Goal: Communication & Community: Answer question/provide support

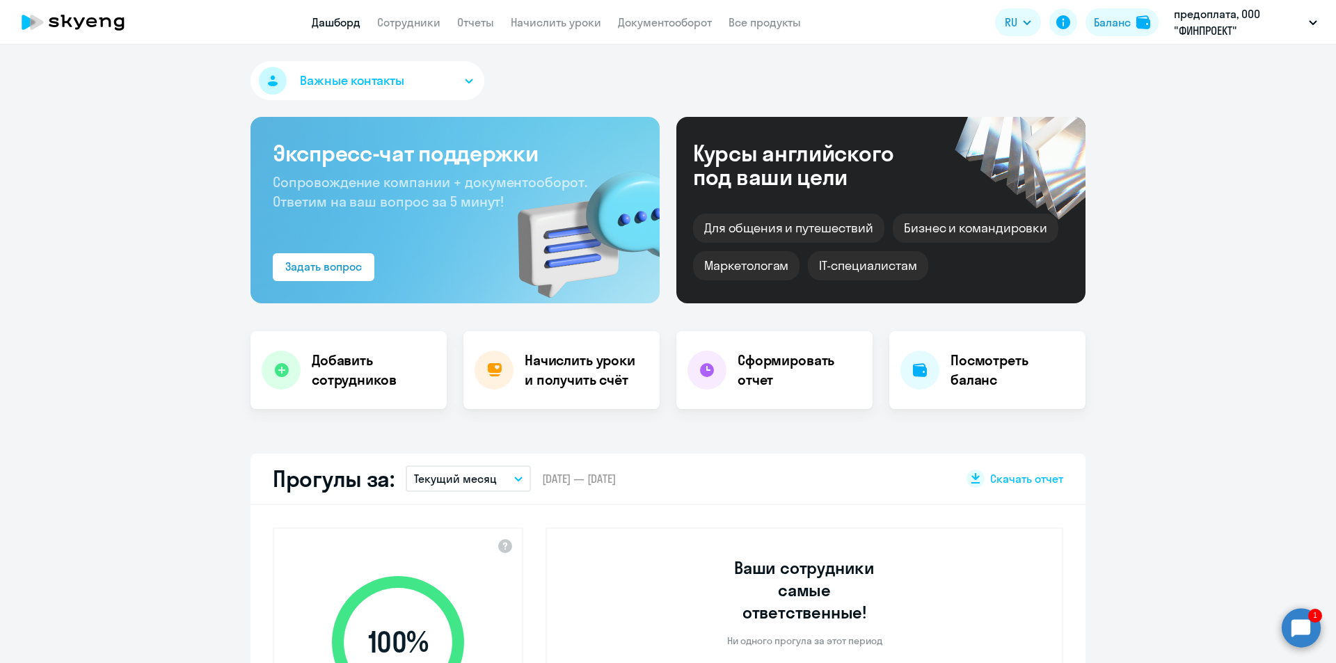
select select "30"
click at [1136, 19] on img at bounding box center [1143, 22] width 14 height 14
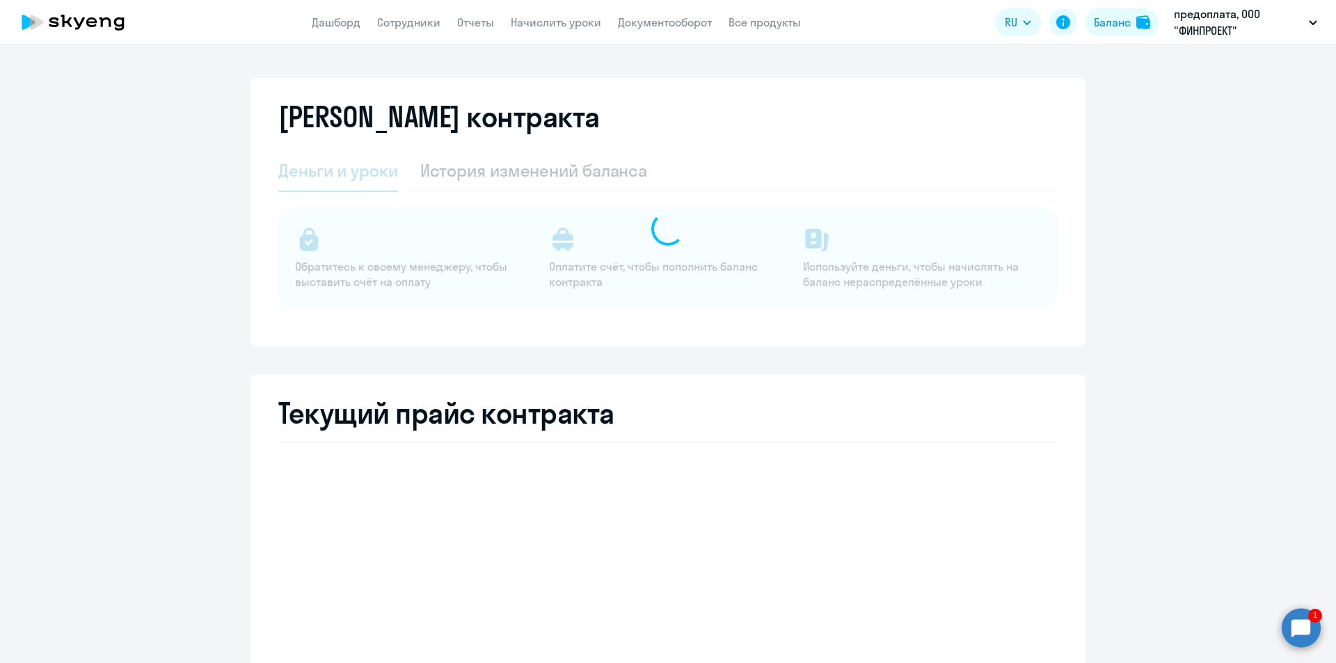
select select "english_adult_not_native_speaker"
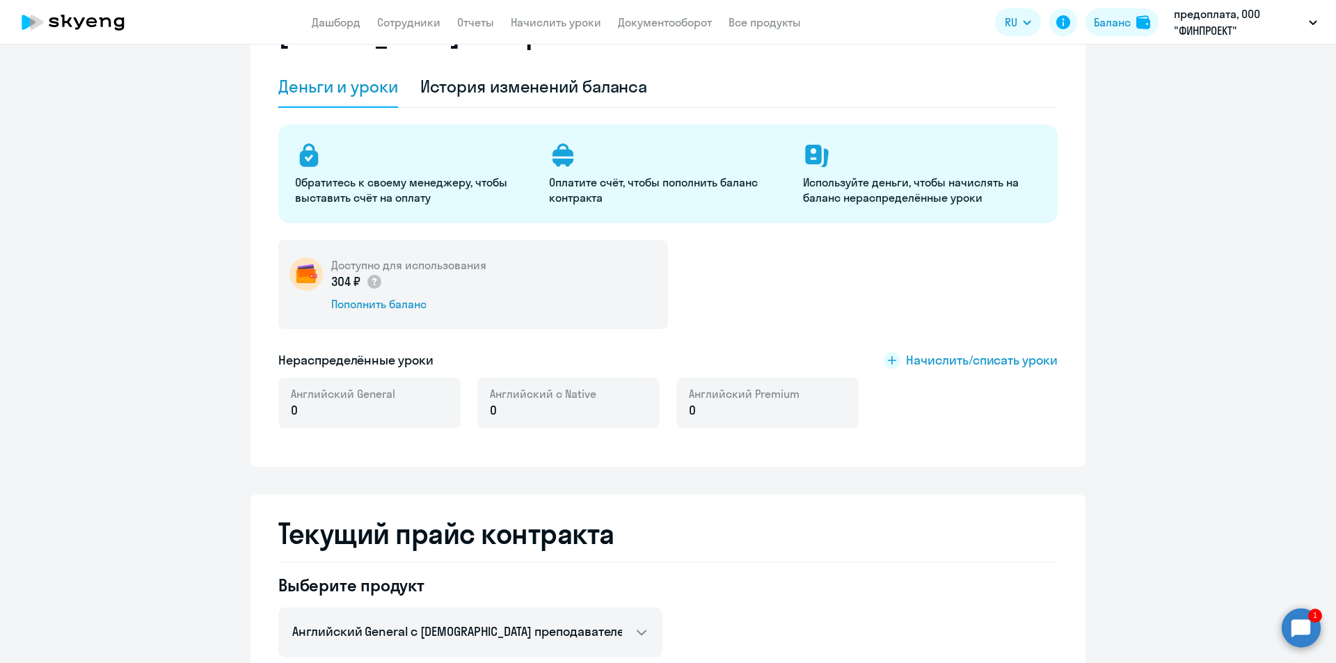
scroll to position [70, 0]
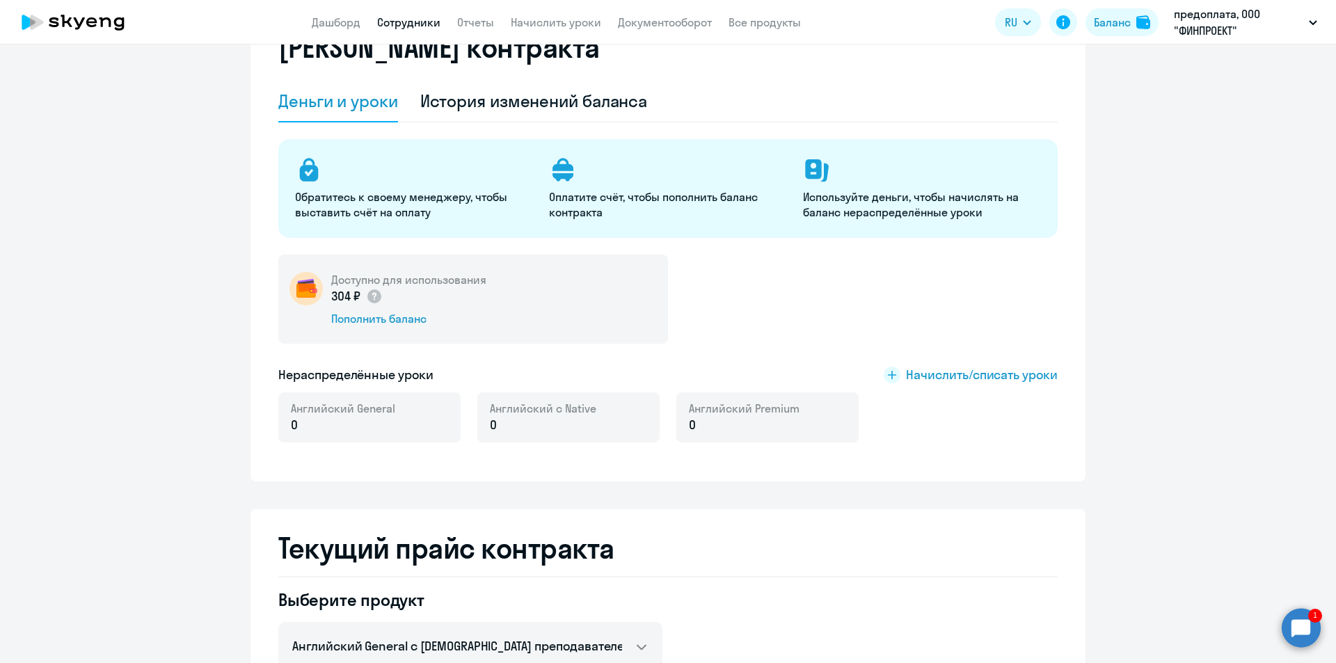
click at [404, 22] on link "Сотрудники" at bounding box center [408, 22] width 63 height 14
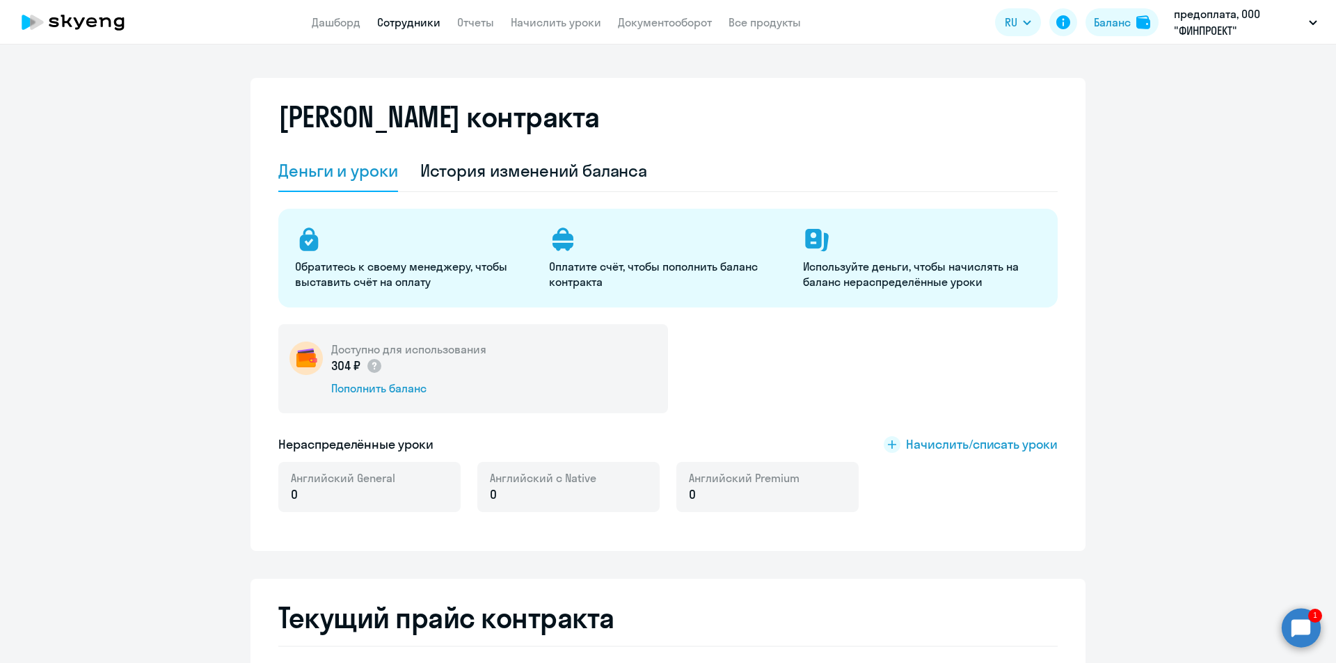
select select "30"
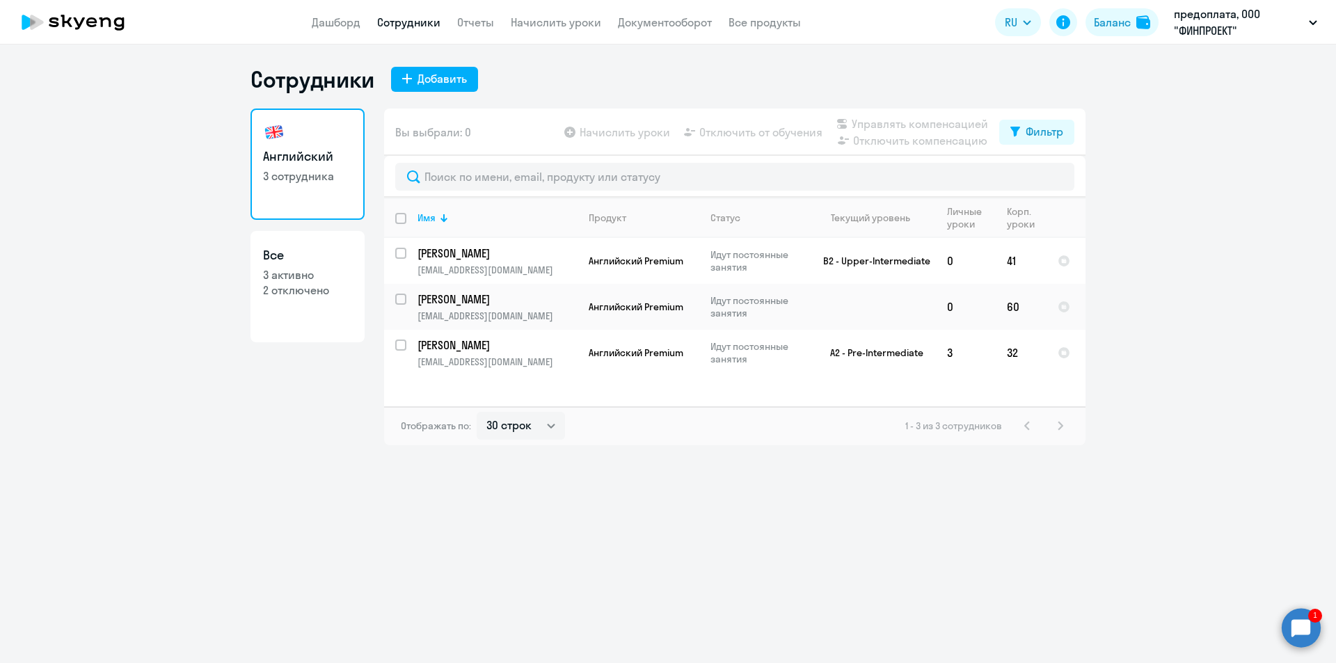
click at [1293, 636] on circle at bounding box center [1301, 627] width 39 height 39
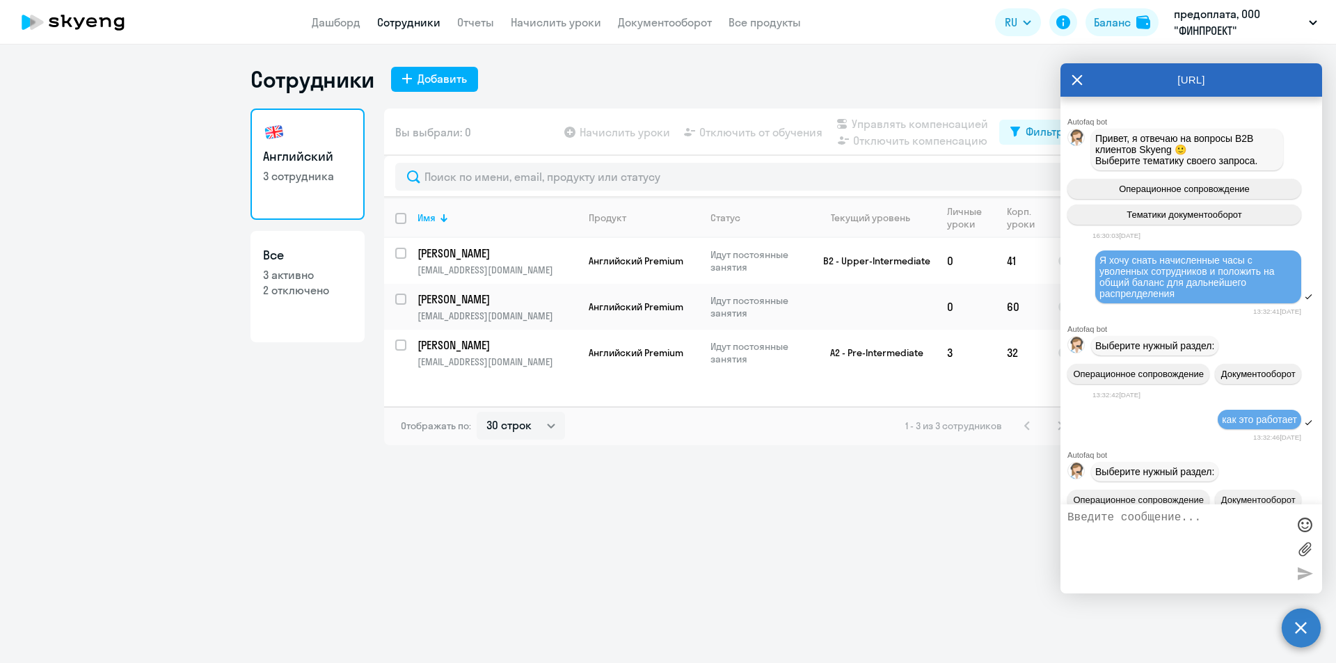
scroll to position [4402, 0]
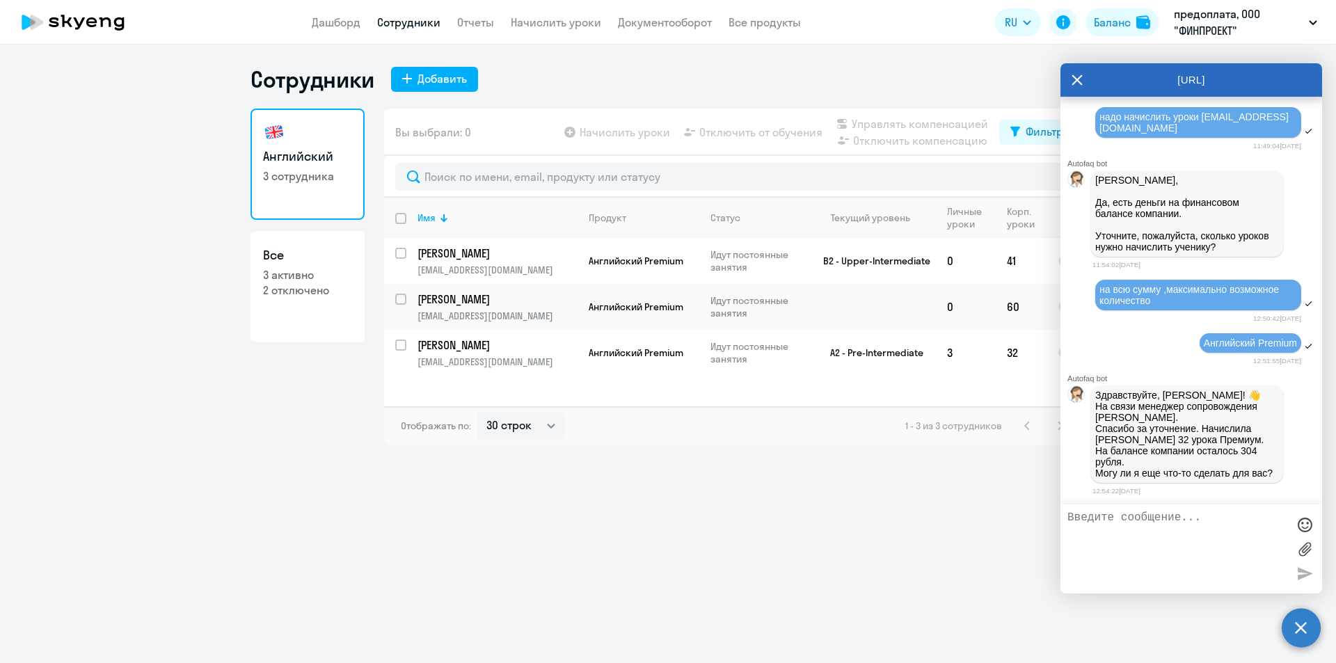
click at [1129, 515] on textarea at bounding box center [1177, 548] width 220 height 75
type textarea "спасибо, пока это все"
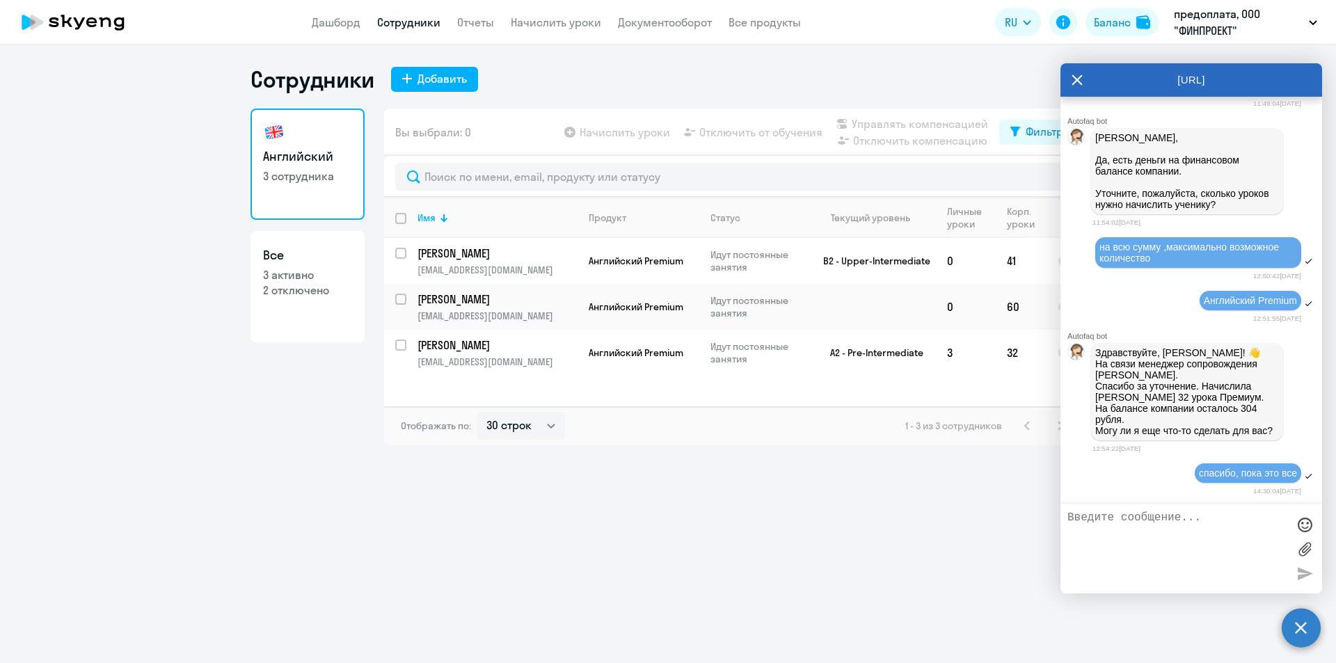
scroll to position [4450, 0]
click at [976, 485] on div "Сотрудники Добавить Английский 3 сотрудника Все 3 активно 2 отключено Вы выбрал…" at bounding box center [668, 354] width 1336 height 619
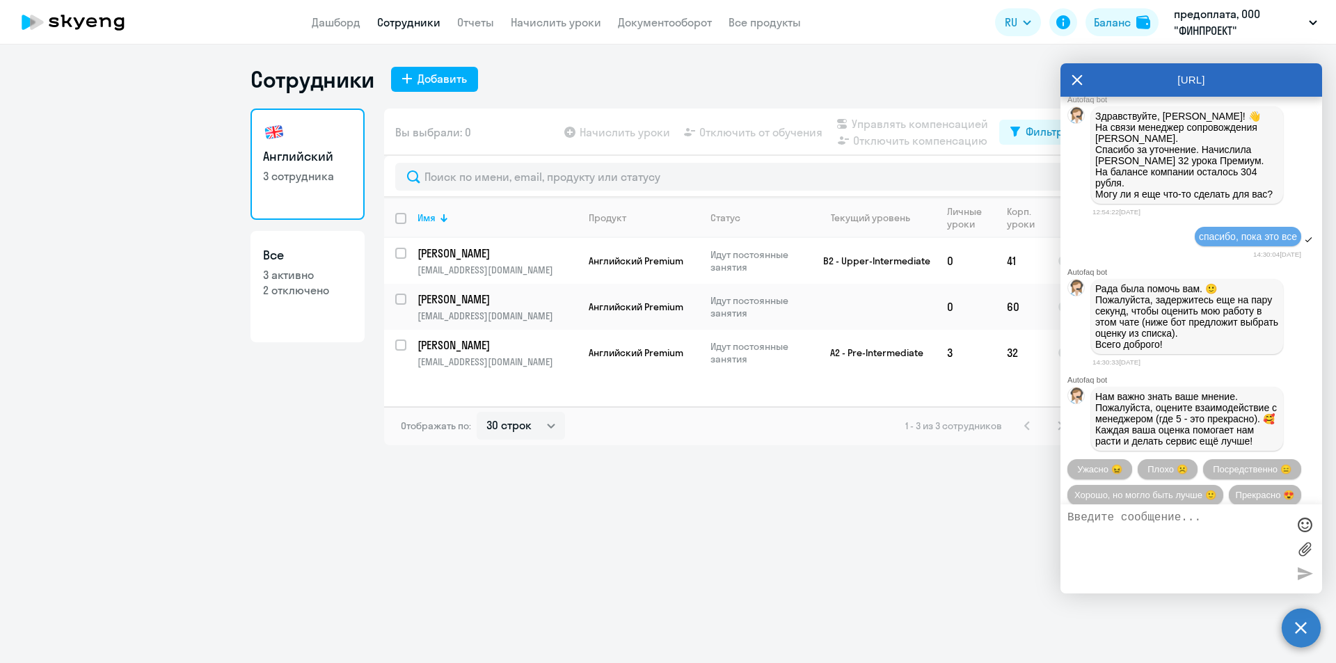
scroll to position [4768, 0]
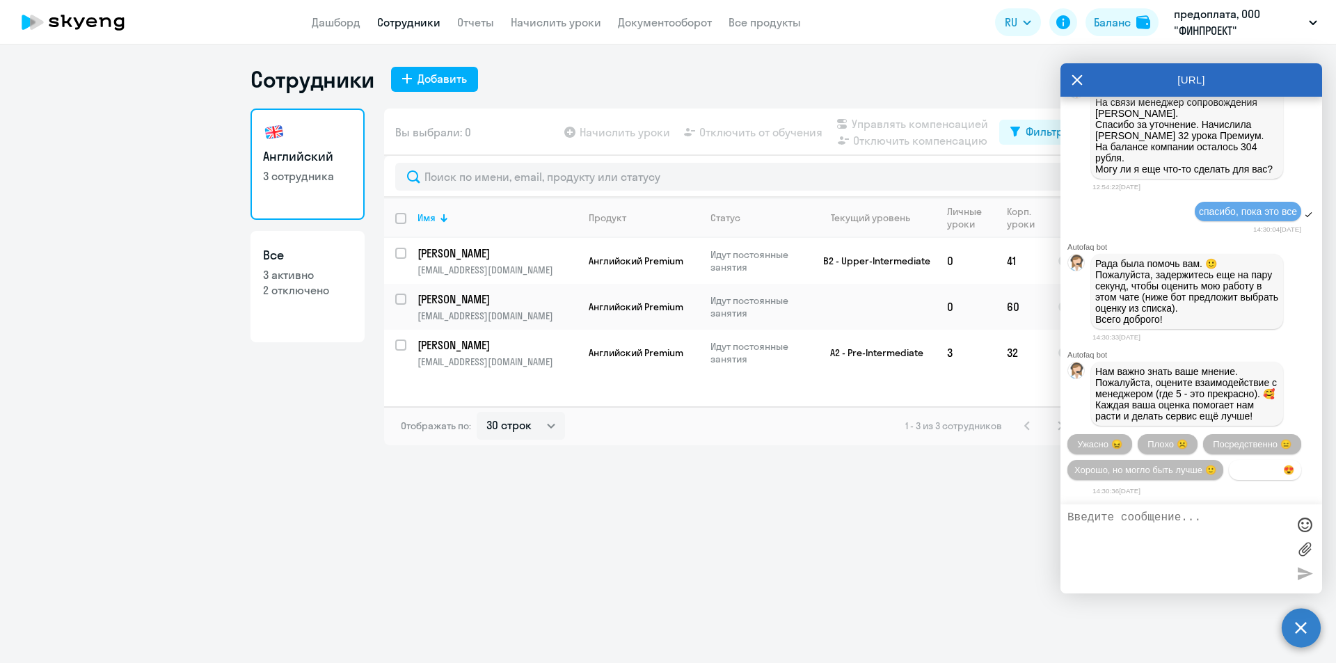
click at [1236, 472] on span "Прекрасно 😍" at bounding box center [1265, 470] width 58 height 10
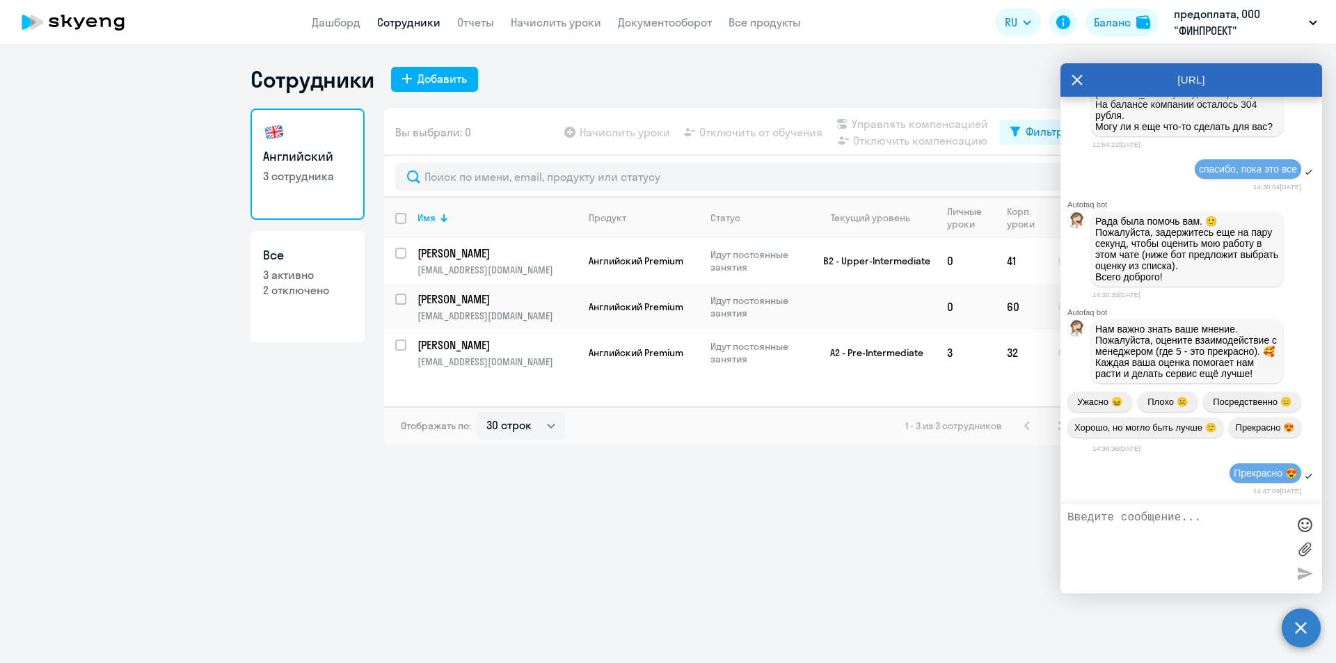
scroll to position [4910, 0]
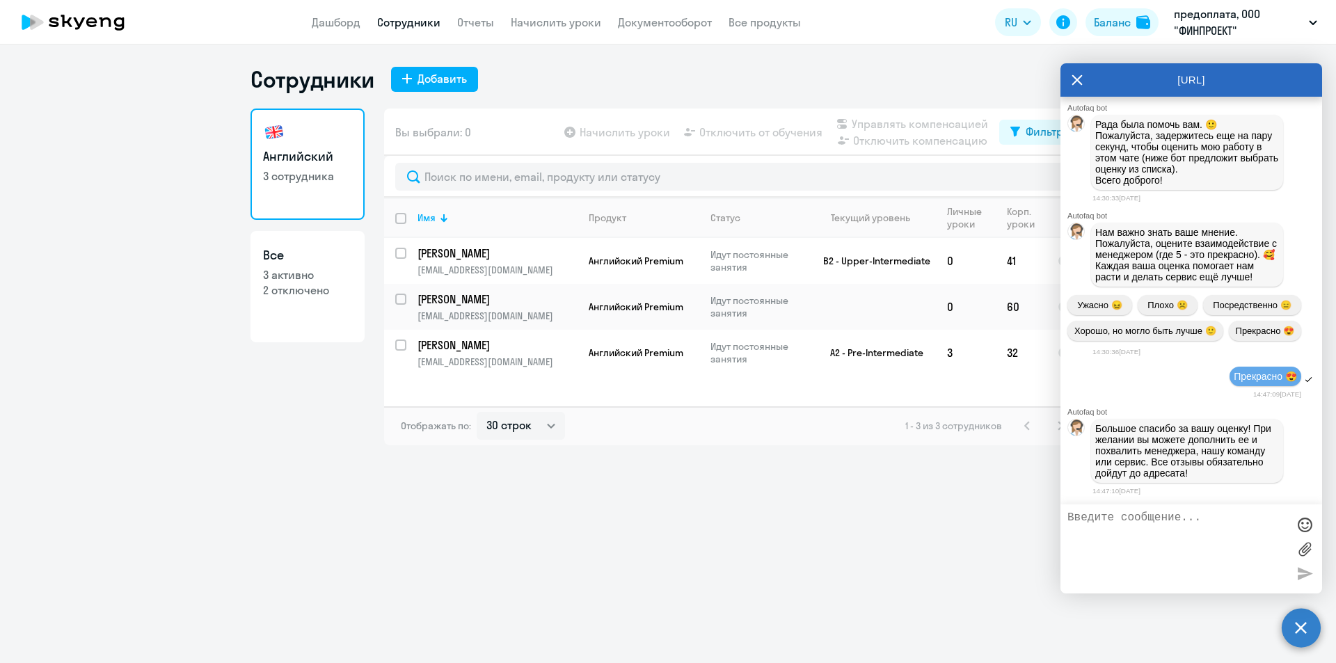
click at [1075, 76] on icon at bounding box center [1077, 79] width 11 height 33
